Goal: Information Seeking & Learning: Learn about a topic

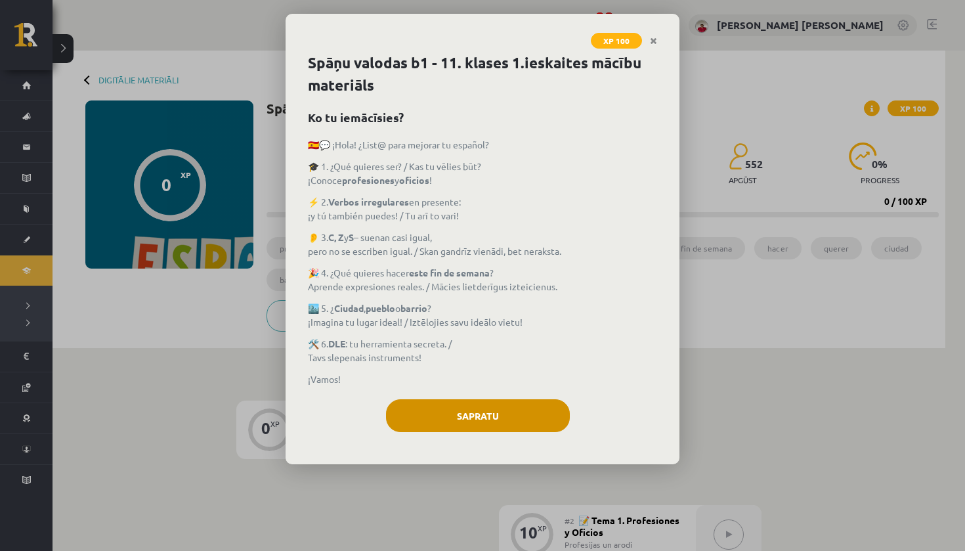
click at [431, 405] on button "Sapratu" at bounding box center [478, 415] width 184 height 33
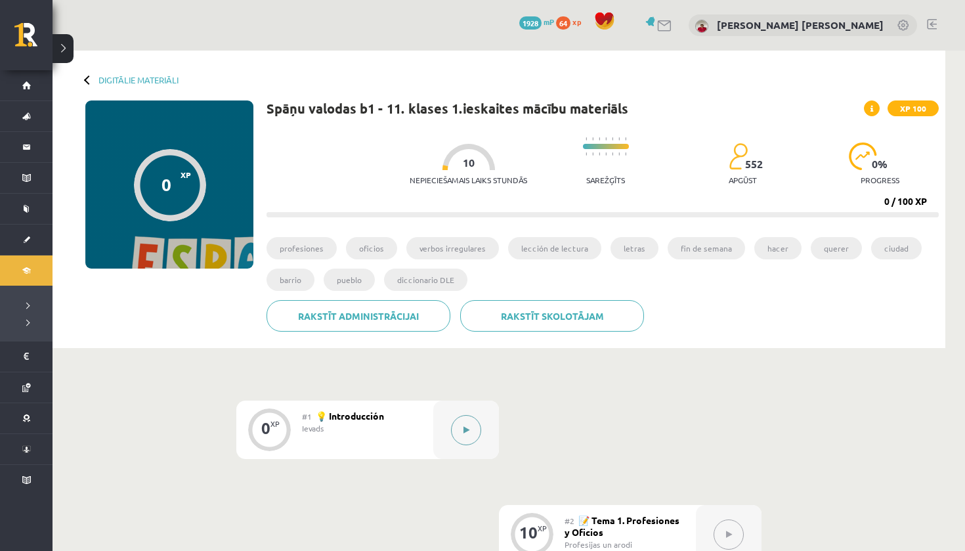
click at [462, 424] on button at bounding box center [466, 430] width 30 height 30
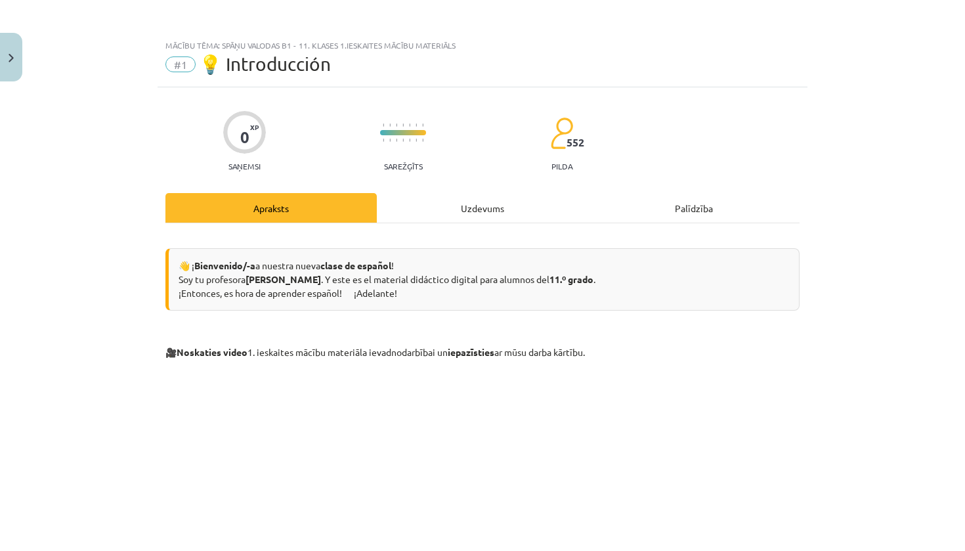
click at [453, 206] on div "Uzdevums" at bounding box center [482, 208] width 211 height 30
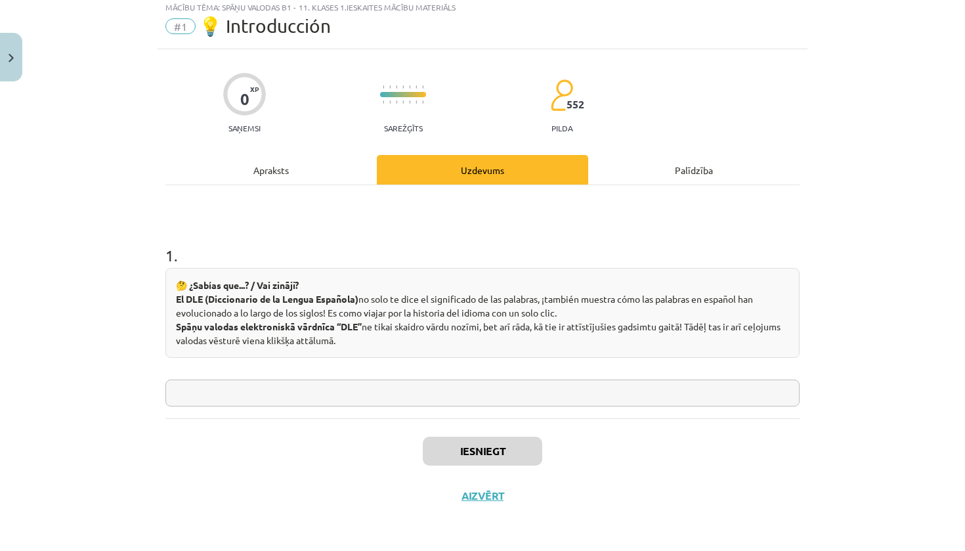
scroll to position [40, 0]
click at [314, 398] on input "text" at bounding box center [482, 392] width 634 height 27
click at [270, 408] on div "1 . 🤔 ¿Sabías que...? / Vai zināji? El DLE (Diccionario de la Lengua Española) …" at bounding box center [482, 301] width 634 height 233
click at [274, 399] on input "text" at bounding box center [482, 392] width 634 height 27
type input "**"
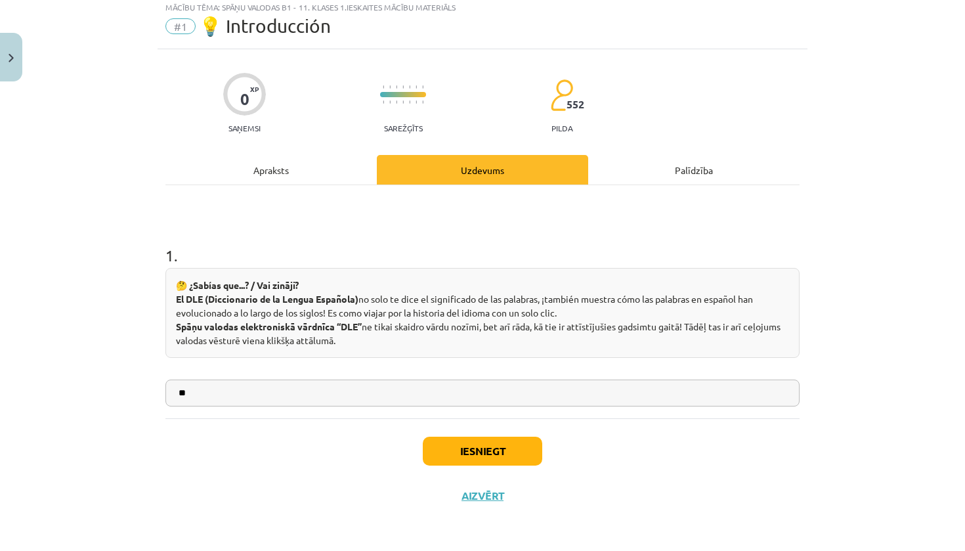
click at [486, 446] on button "Iesniegt" at bounding box center [482, 450] width 119 height 29
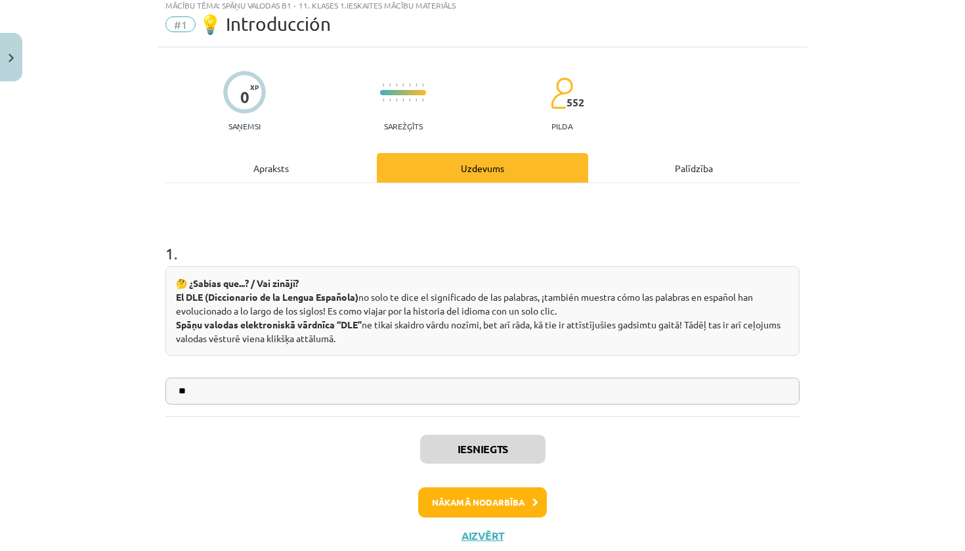
click at [483, 501] on button "Nākamā nodarbība" at bounding box center [482, 502] width 129 height 30
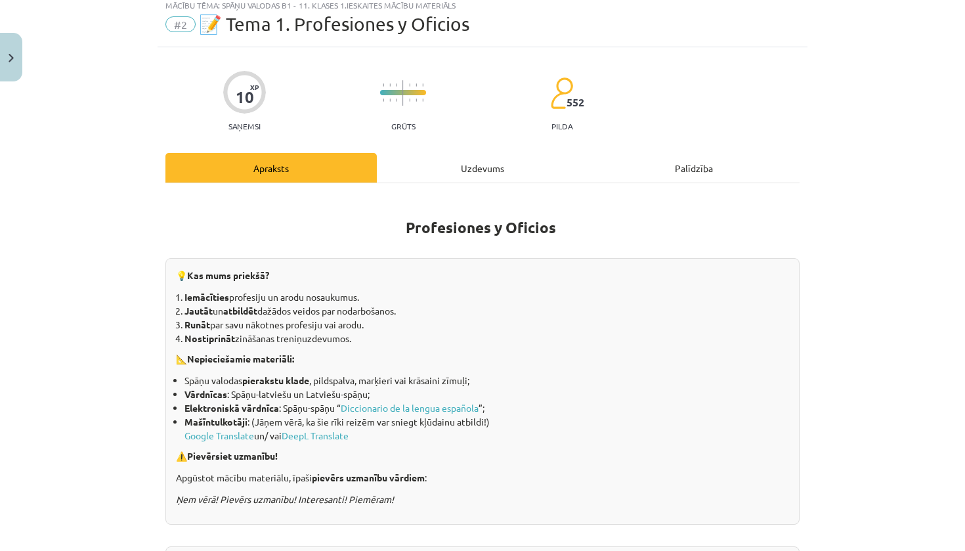
scroll to position [33, 0]
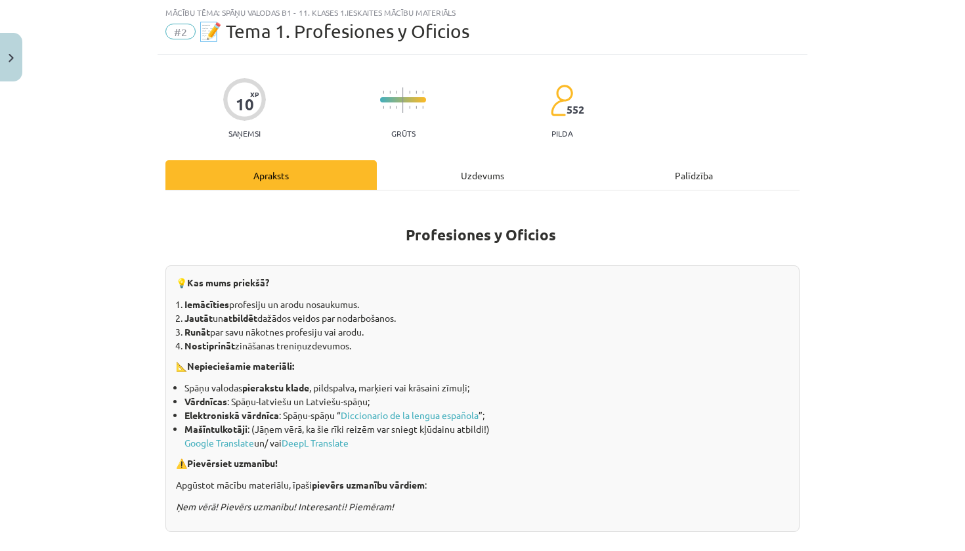
click at [520, 172] on div "Uzdevums" at bounding box center [482, 175] width 211 height 30
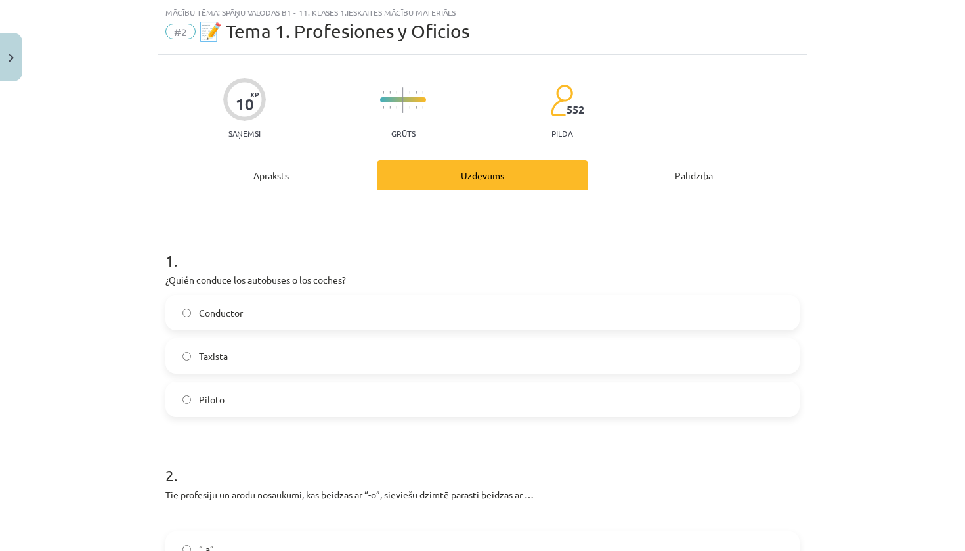
click at [259, 362] on label "Taxista" at bounding box center [482, 355] width 631 height 33
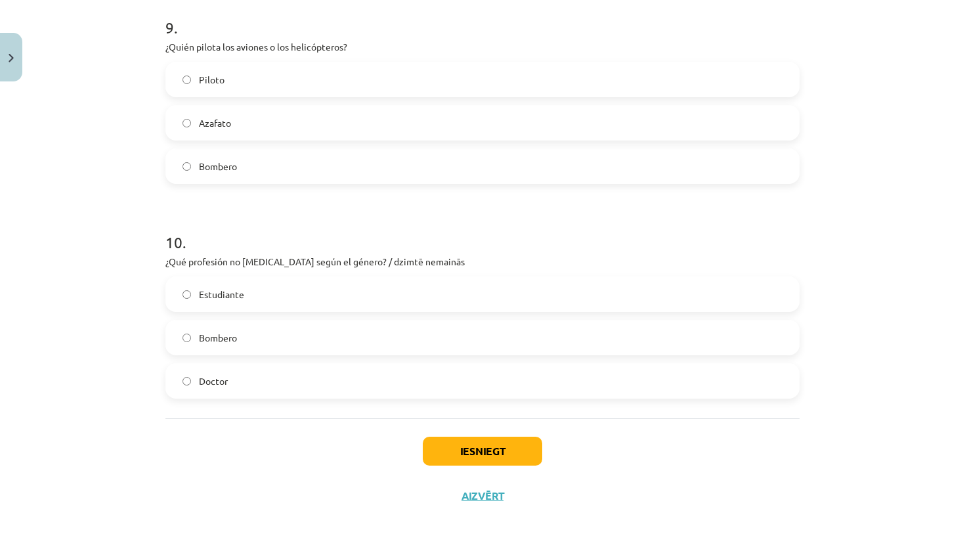
scroll to position [78, 0]
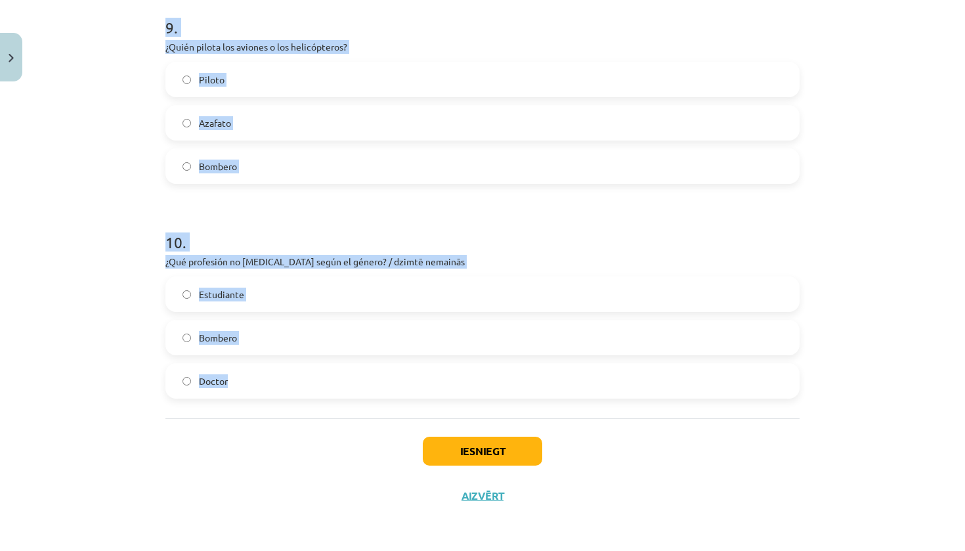
drag, startPoint x: 159, startPoint y: 255, endPoint x: 393, endPoint y: 386, distance: 268.5
copy form "6 . ¿Lorem ipsumdo sit ametconse a eli seddoe? Temporinc Utlabor Etdolo 7 . Mag…"
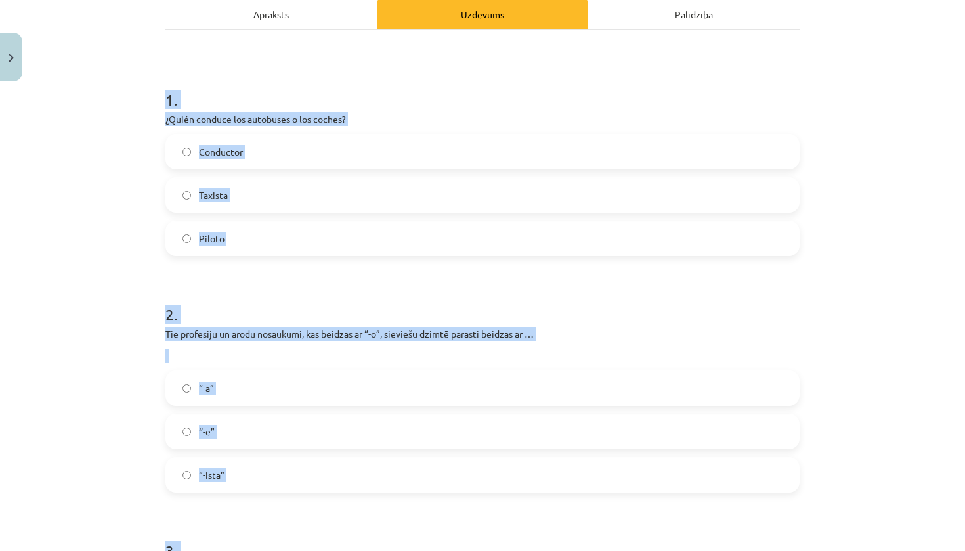
scroll to position [193, 0]
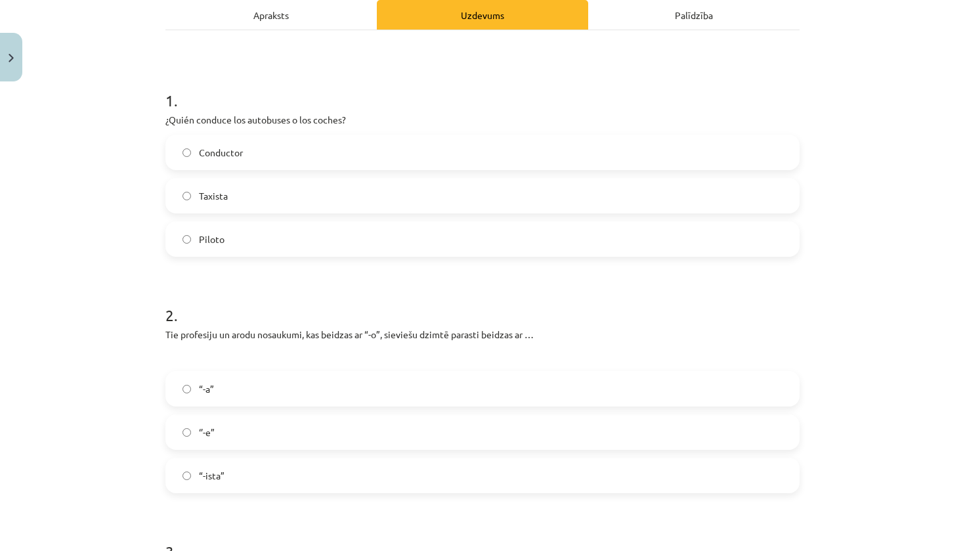
click at [109, 177] on div "Mācību tēma: Spāņu valodas b1 - 11. klases 1.ieskaites mācību materiāls #2 📝 Te…" at bounding box center [482, 275] width 965 height 551
